Goal: Task Accomplishment & Management: Manage account settings

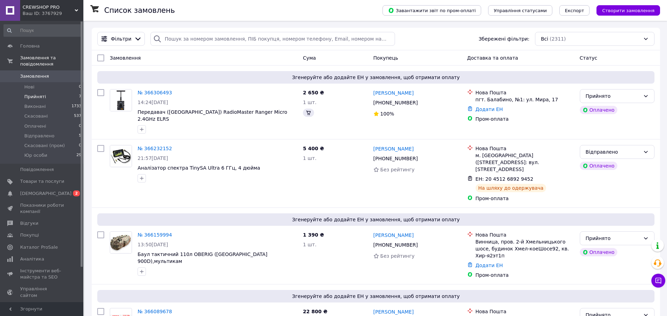
click at [44, 92] on li "Прийняті 7" at bounding box center [42, 97] width 85 height 10
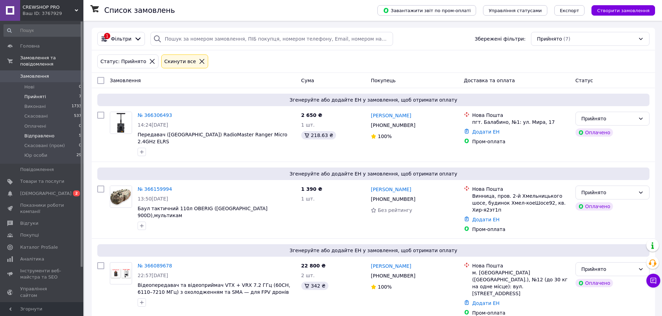
click at [47, 133] on span "Відправлено" at bounding box center [39, 136] width 30 height 6
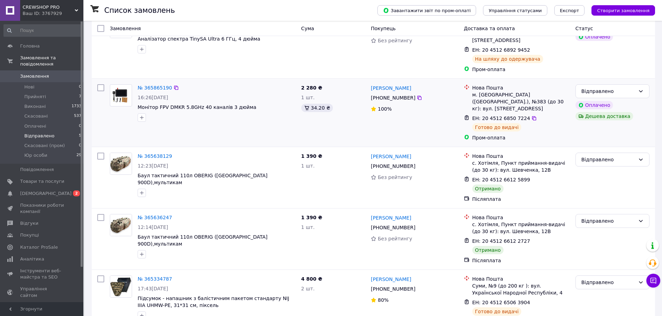
scroll to position [86, 0]
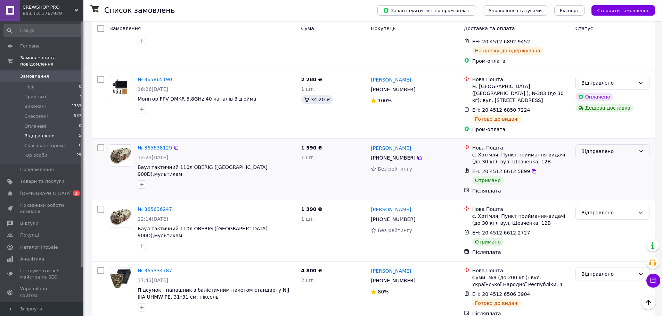
click at [597, 148] on div "Відправлено" at bounding box center [608, 152] width 54 height 8
click at [594, 160] on li "Виконано" at bounding box center [611, 165] width 73 height 13
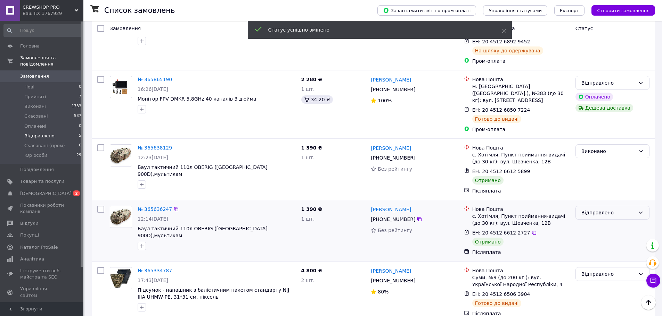
click at [597, 209] on div "Відправлено" at bounding box center [608, 213] width 54 height 8
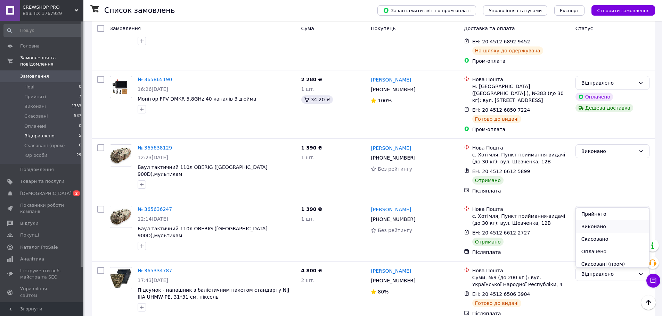
click at [596, 225] on li "Виконано" at bounding box center [611, 227] width 73 height 13
click at [59, 92] on li "Прийняті 7" at bounding box center [42, 97] width 85 height 10
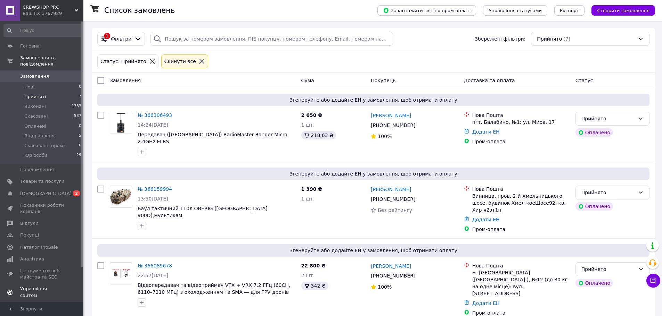
click at [53, 191] on span "[DEMOGRAPHIC_DATA]" at bounding box center [42, 194] width 44 height 6
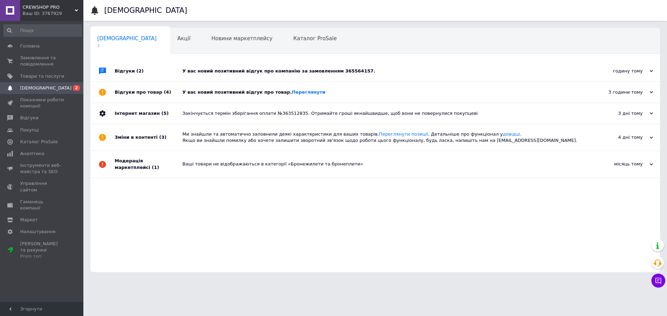
click at [247, 71] on div "У вас новий позитивний відгук про компанію за замовленням 365564157." at bounding box center [382, 71] width 401 height 6
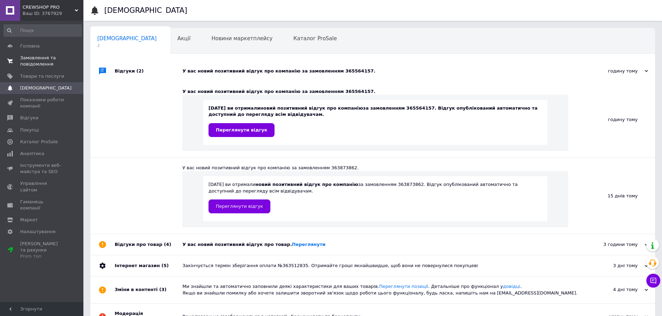
click at [58, 63] on span "Замовлення та повідомлення" at bounding box center [42, 61] width 44 height 13
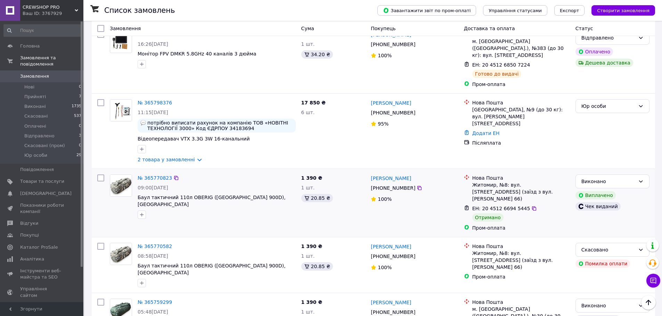
scroll to position [486, 0]
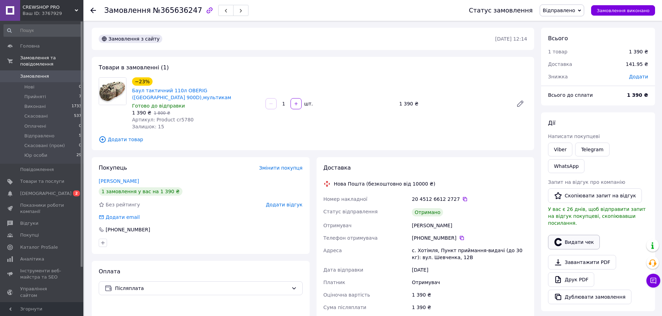
click at [566, 235] on button "Видати чек" at bounding box center [574, 242] width 52 height 15
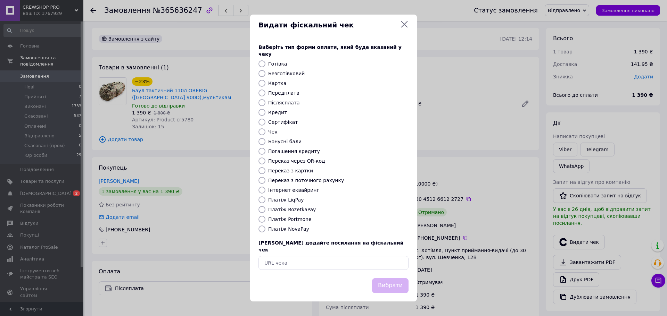
click at [290, 72] on label "Безготівковий" at bounding box center [286, 74] width 36 height 6
click at [265, 72] on input "Безготівковий" at bounding box center [261, 73] width 7 height 7
radio input "true"
click at [400, 285] on button "Вибрати" at bounding box center [390, 285] width 36 height 15
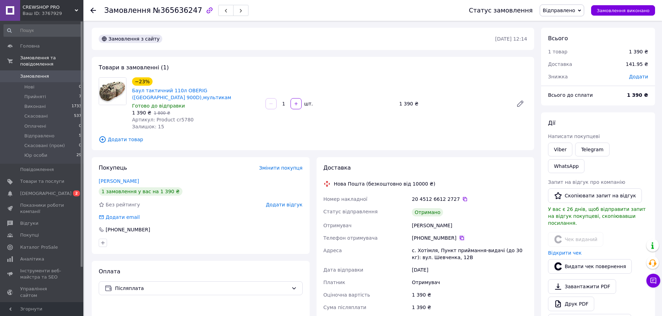
click at [459, 235] on icon at bounding box center [462, 238] width 6 height 6
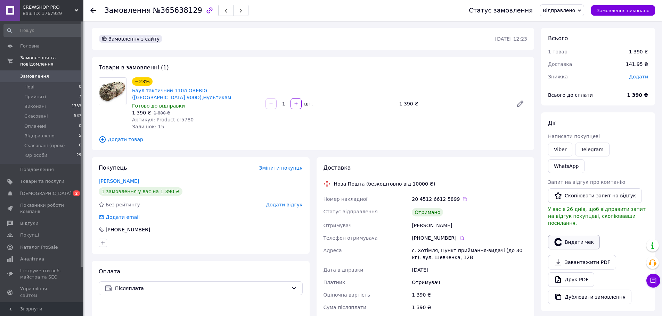
click at [567, 235] on button "Видати чек" at bounding box center [574, 242] width 52 height 15
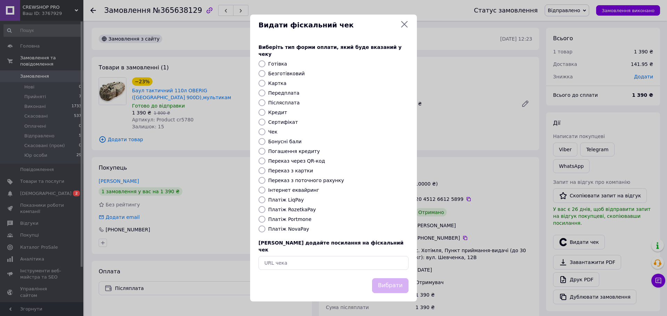
click at [286, 73] on label "Безготівковий" at bounding box center [286, 74] width 36 height 6
click at [265, 73] on input "Безготівковий" at bounding box center [261, 73] width 7 height 7
radio input "true"
drag, startPoint x: 395, startPoint y: 276, endPoint x: 398, endPoint y: 271, distance: 5.7
click at [397, 278] on button "Вибрати" at bounding box center [390, 285] width 36 height 15
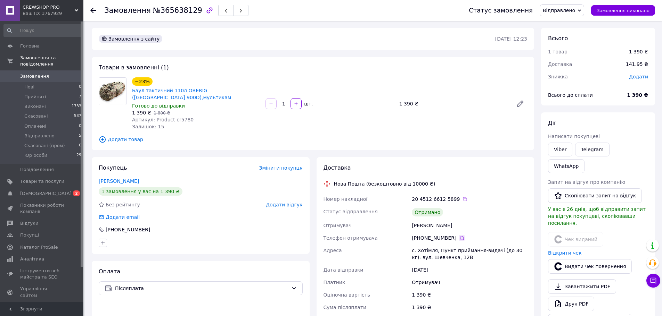
click at [459, 235] on icon at bounding box center [462, 238] width 6 height 6
